Goal: Navigation & Orientation: Find specific page/section

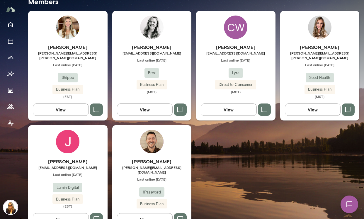
scroll to position [192, 0]
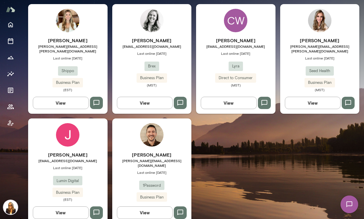
click at [85, 151] on h6 "Jennifer Miklosi" at bounding box center [67, 154] width 79 height 7
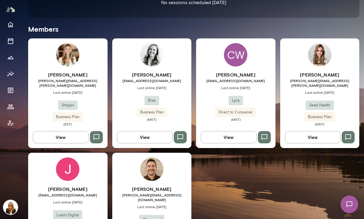
scroll to position [173, 0]
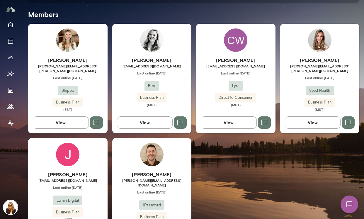
click at [177, 158] on div "Steve O'Connor steve.noc@agilebits.com Last online September 11 1Password Busin…" at bounding box center [151, 190] width 79 height 105
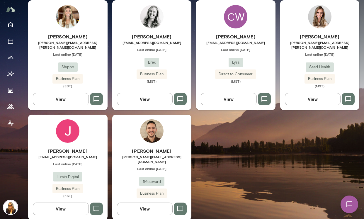
scroll to position [199, 0]
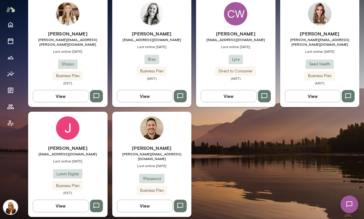
click at [98, 132] on div "Jennifer Miklosi jmiklosi@lumindigital.com Last online September 26 Lumin Digit…" at bounding box center [67, 164] width 79 height 105
